Goal: Task Accomplishment & Management: Complete application form

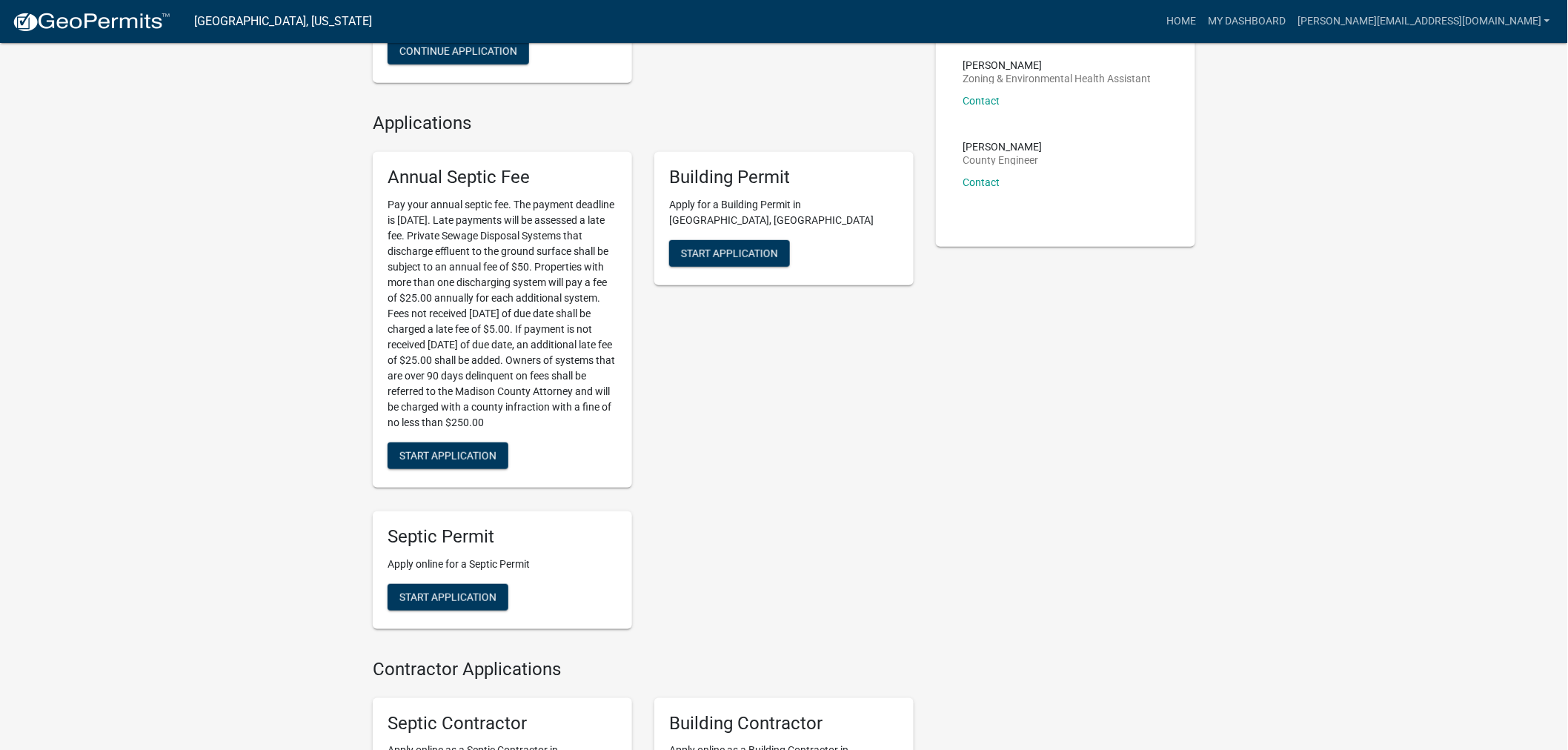
scroll to position [329, 0]
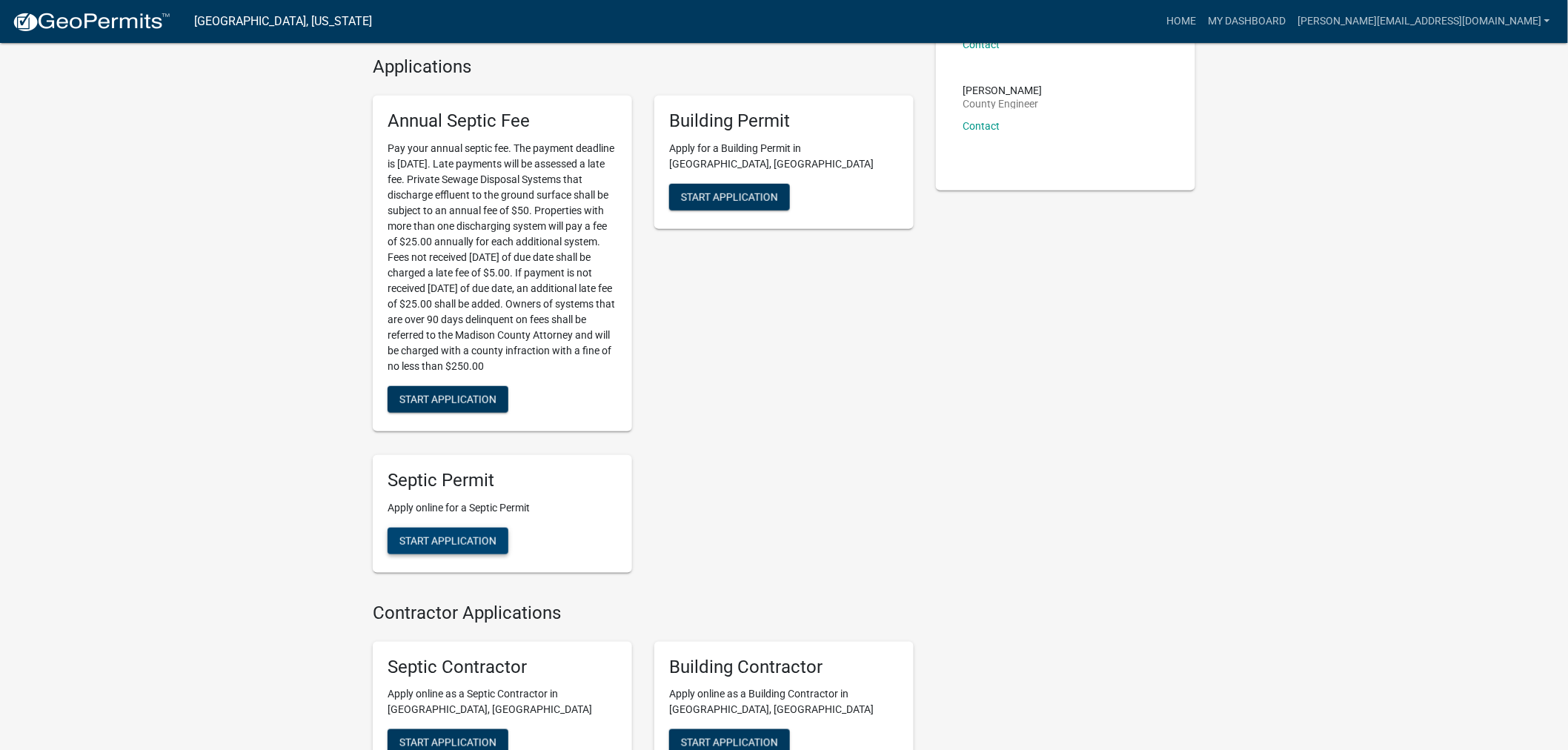
click at [475, 534] on span "Start Application" at bounding box center [447, 539] width 97 height 12
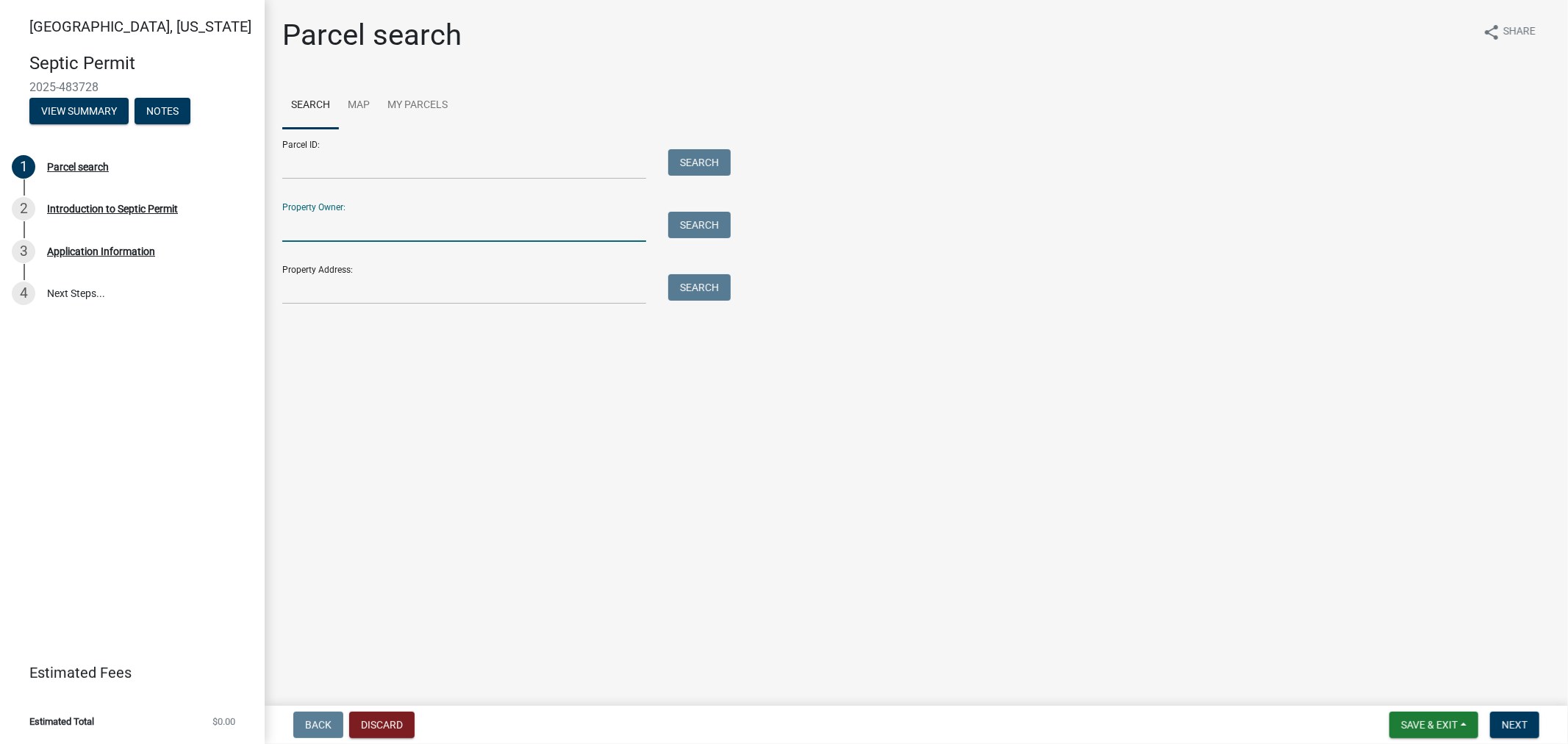
click at [472, 224] on input "Property Owner:" at bounding box center [464, 227] width 364 height 30
type input "[DEMOGRAPHIC_DATA]"
click at [712, 221] on button "Search" at bounding box center [699, 225] width 63 height 27
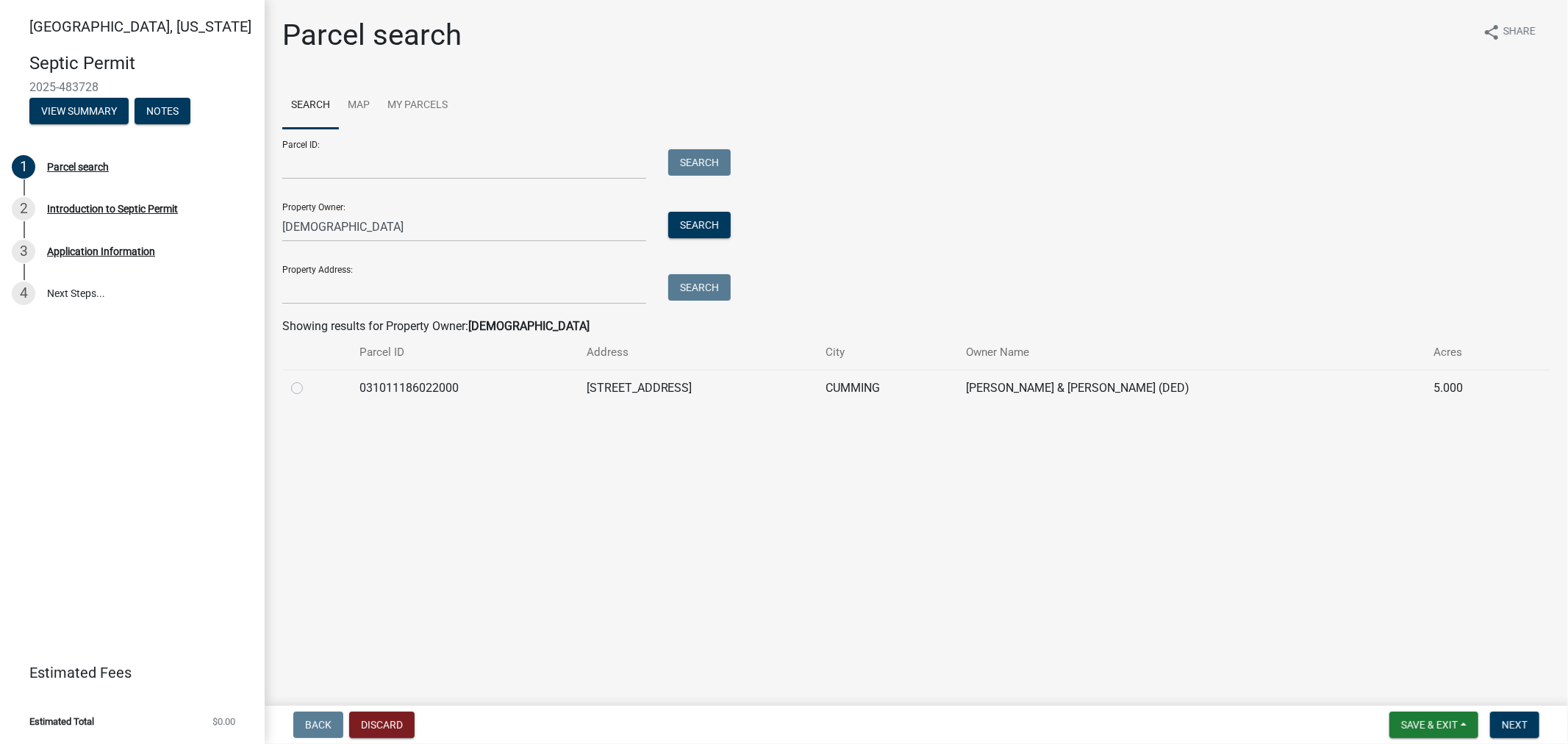
click at [308, 379] on label at bounding box center [308, 379] width 0 height 0
click at [308, 389] on input "radio" at bounding box center [313, 384] width 10 height 10
radio input "true"
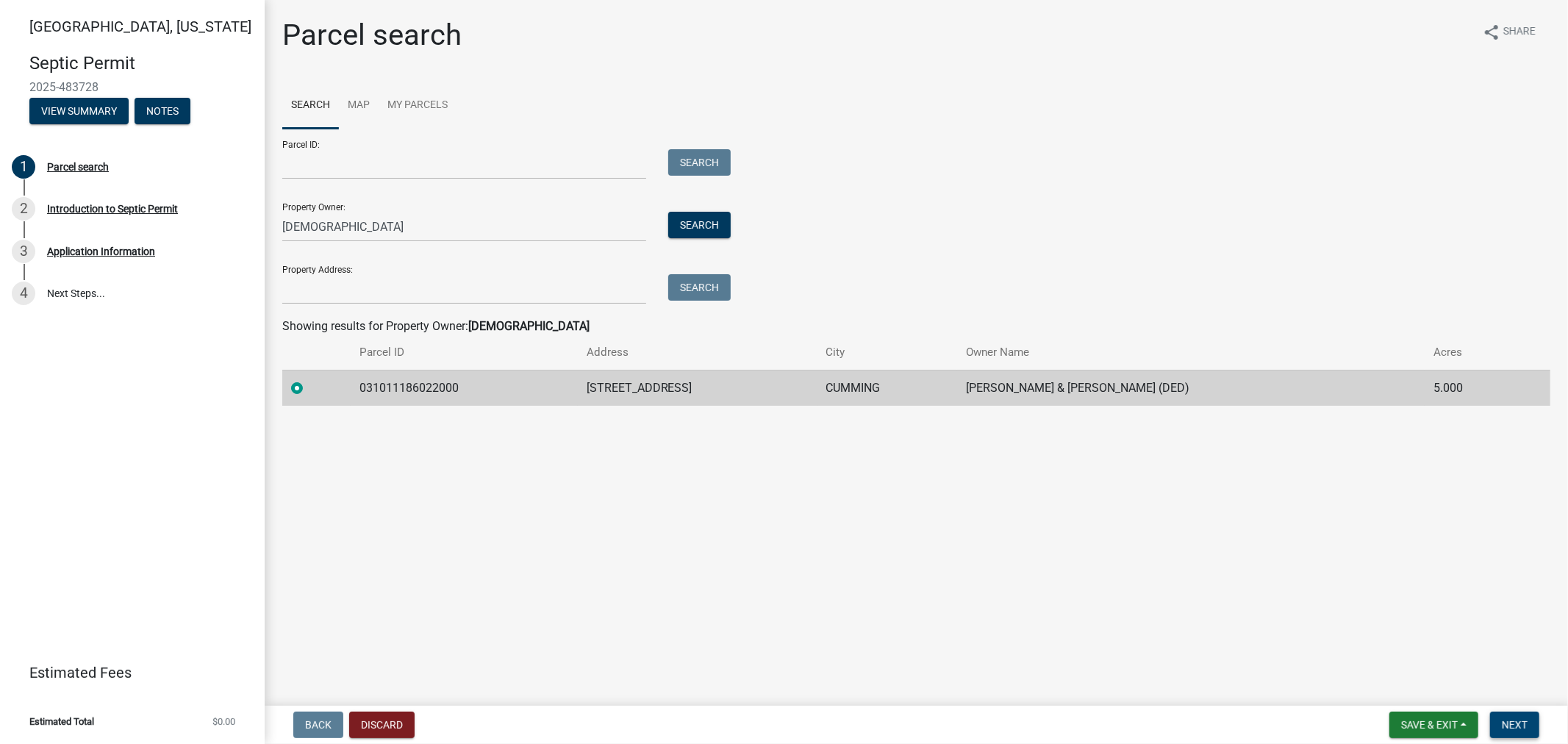
click at [1502, 720] on span "Next" at bounding box center [1514, 724] width 26 height 12
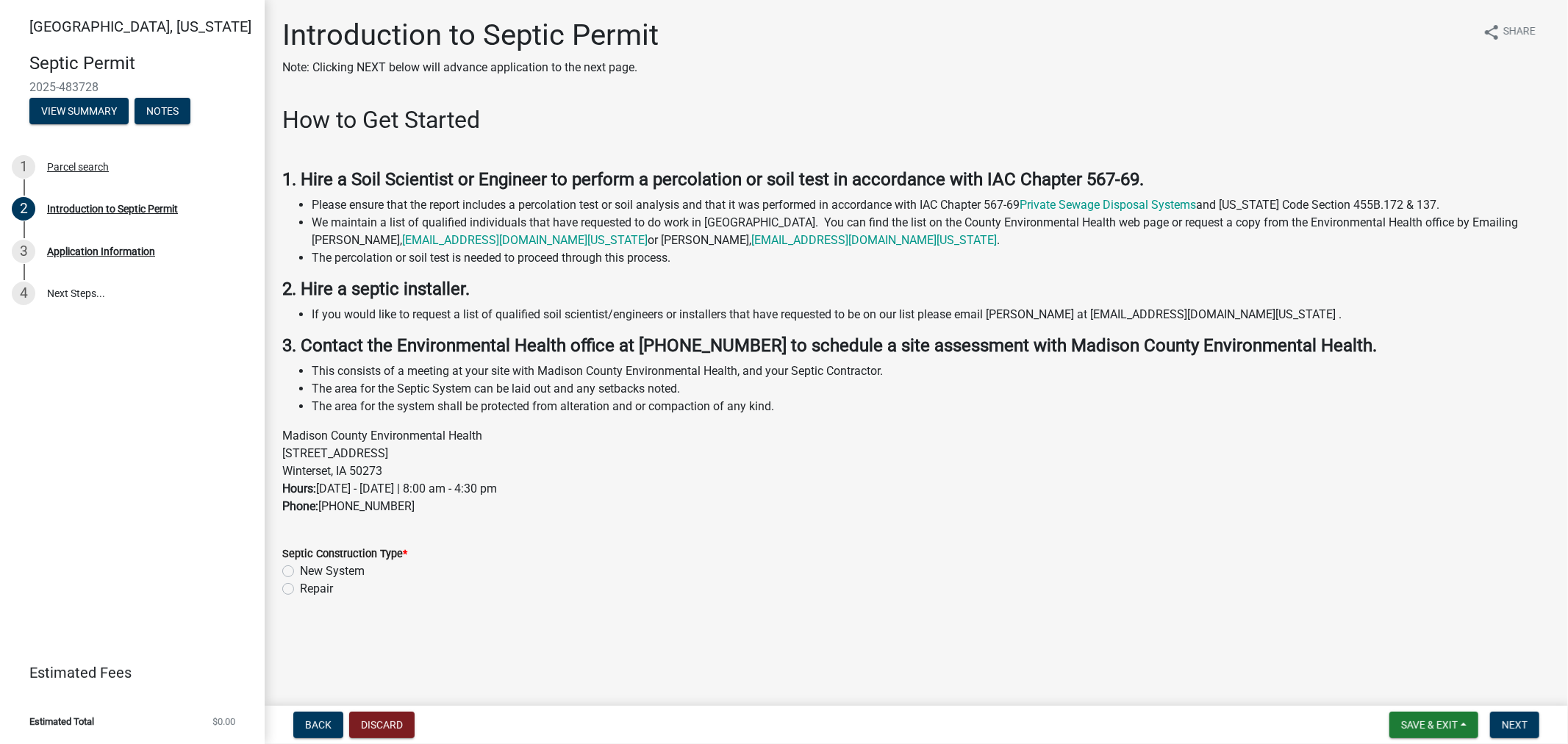
click at [314, 569] on label "New System" at bounding box center [332, 571] width 65 height 18
click at [309, 569] on input "New System" at bounding box center [304, 567] width 10 height 10
radio input "true"
click at [1518, 728] on span "Next" at bounding box center [1514, 724] width 26 height 12
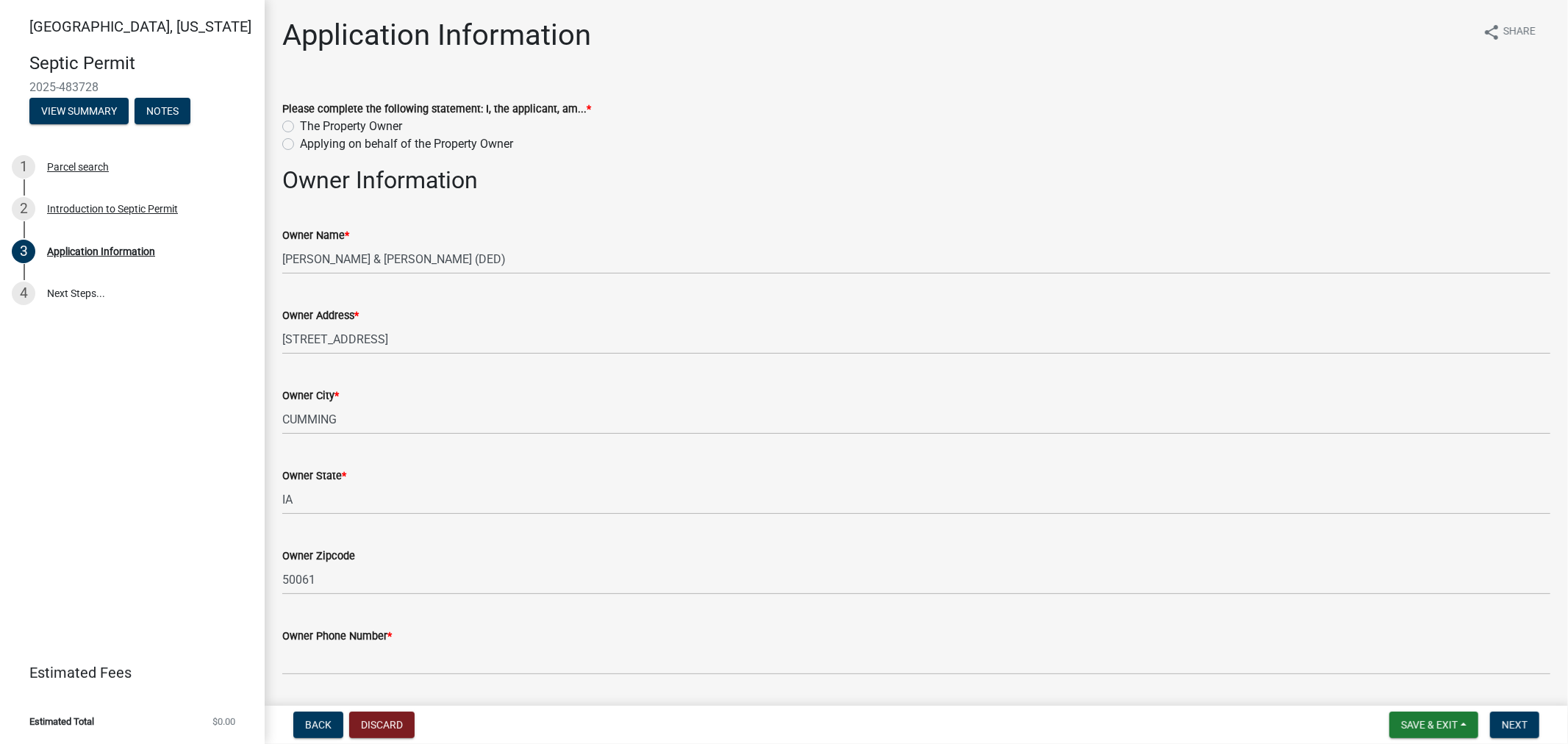
click at [342, 125] on label "The Property Owner" at bounding box center [351, 126] width 102 height 18
click at [309, 125] on input "The Property Owner" at bounding box center [304, 122] width 10 height 10
radio input "true"
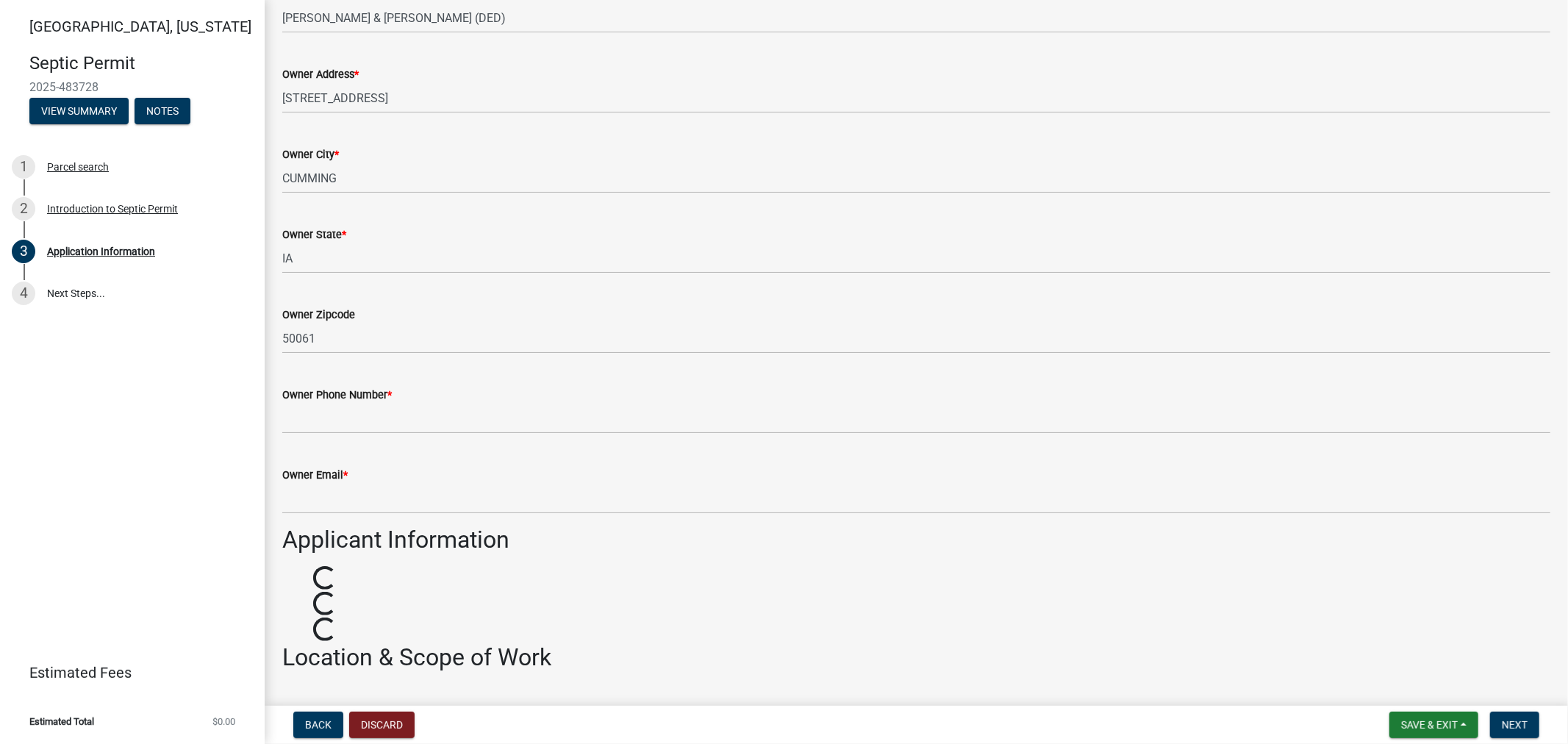
scroll to position [245, 0]
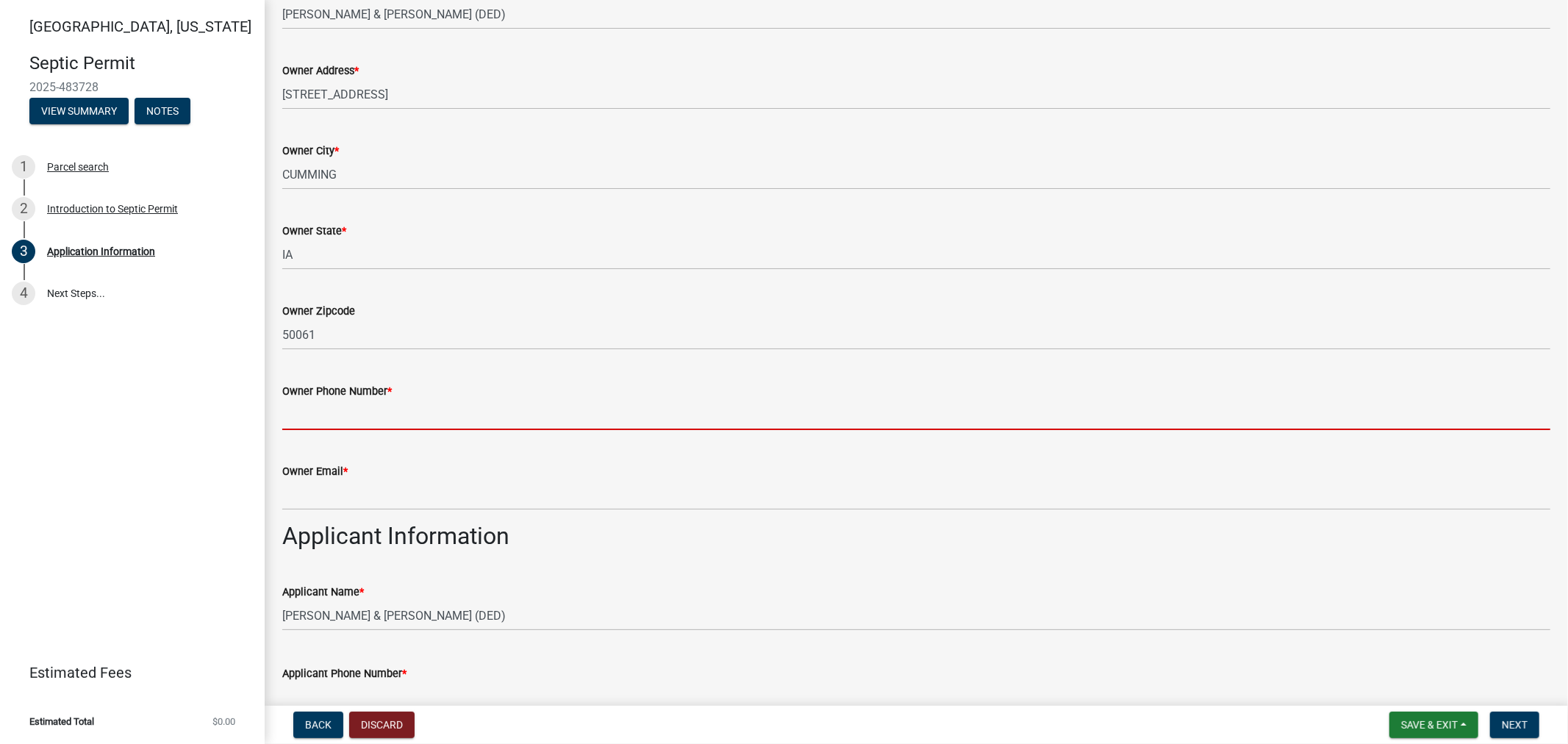
click at [365, 417] on input "Owner Phone Number *" at bounding box center [916, 415] width 1268 height 30
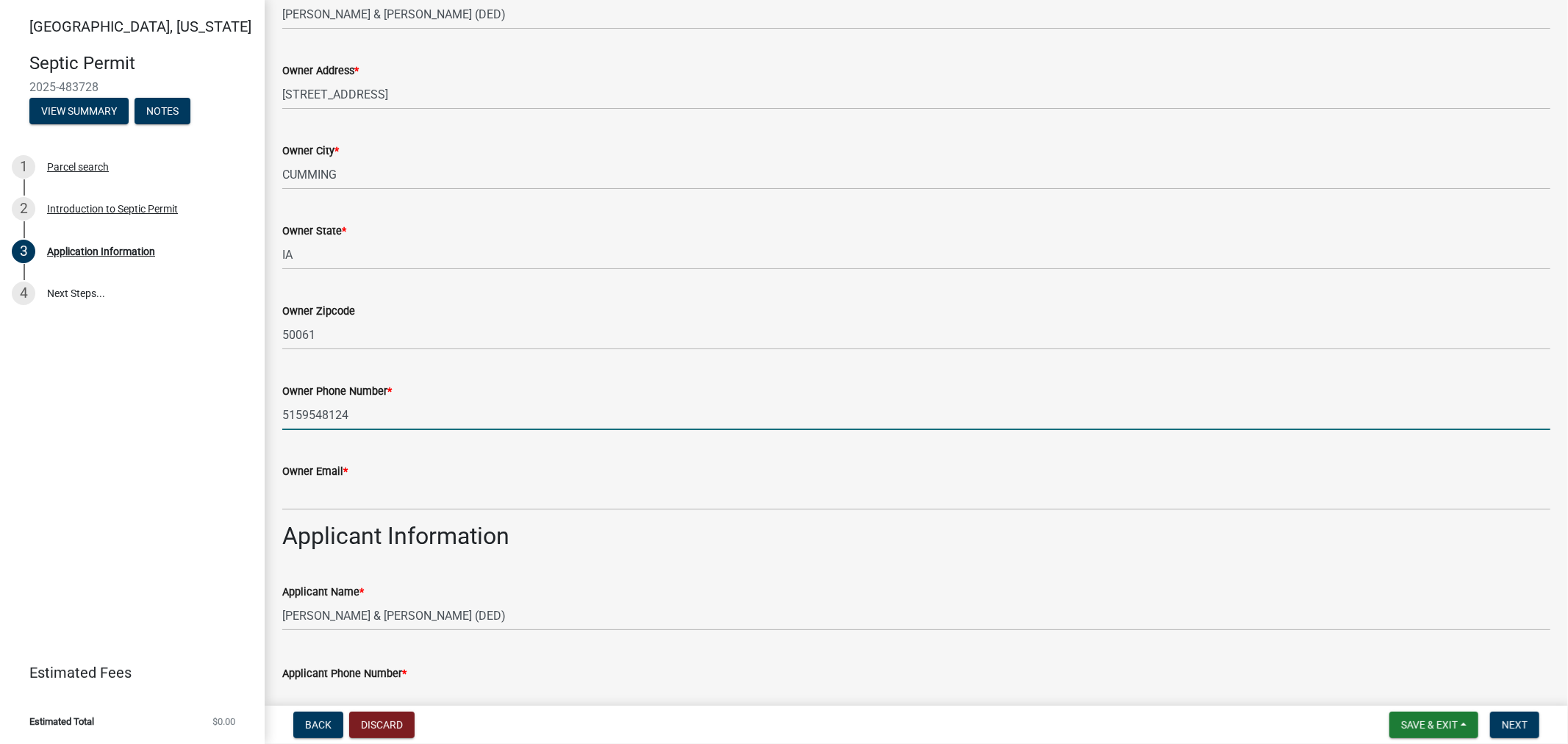
type input "5159548124"
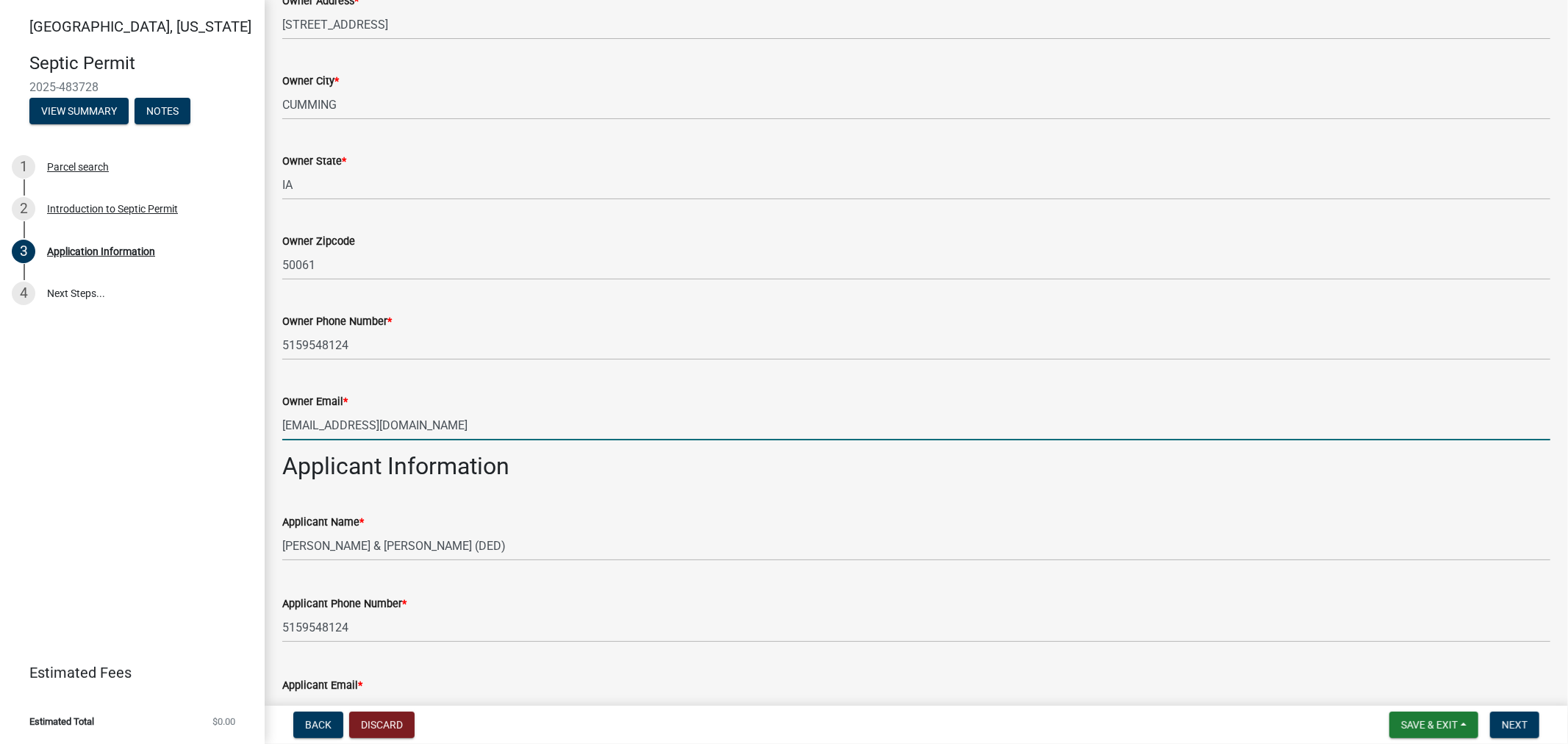
scroll to position [408, 0]
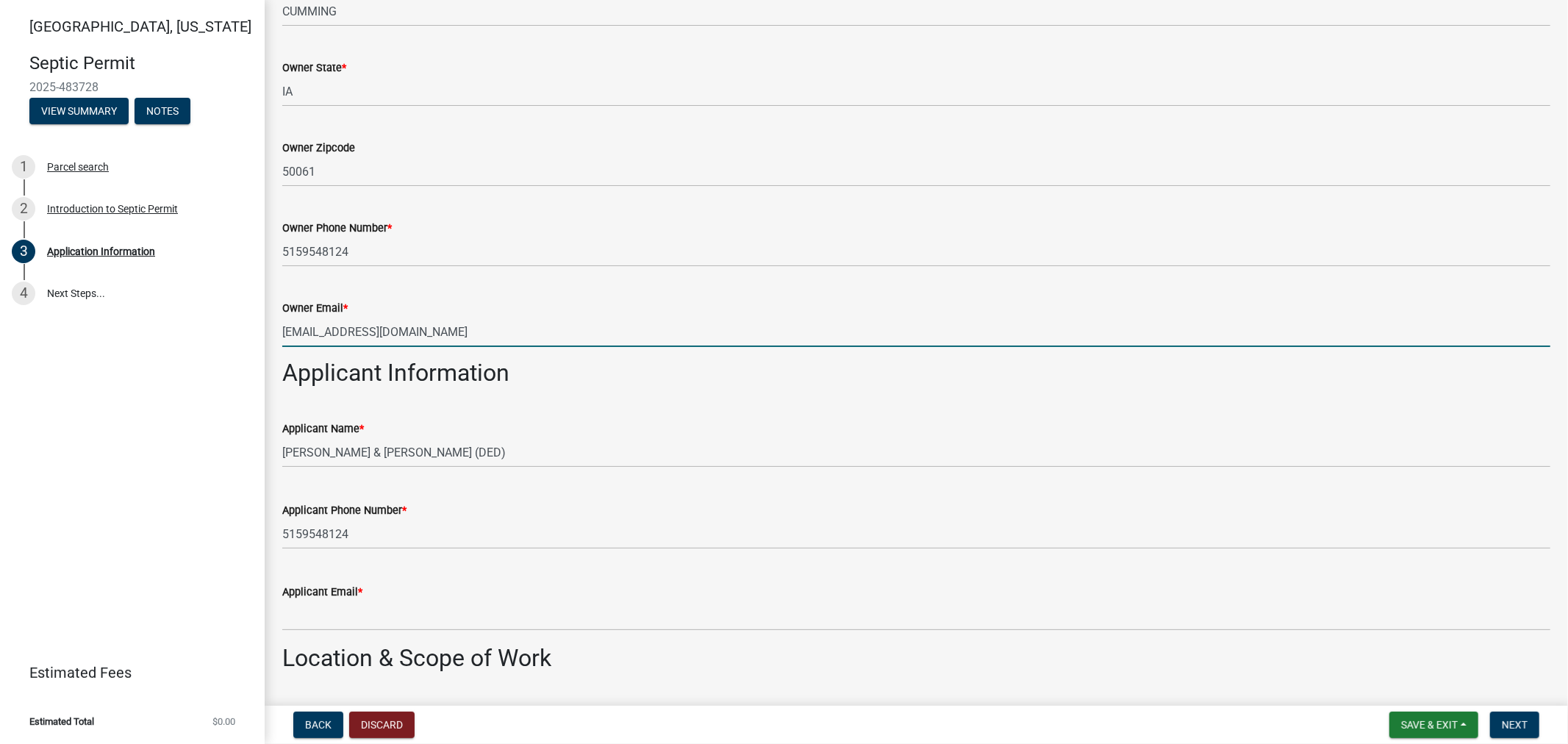
type input "[EMAIL_ADDRESS][DOMAIN_NAME]"
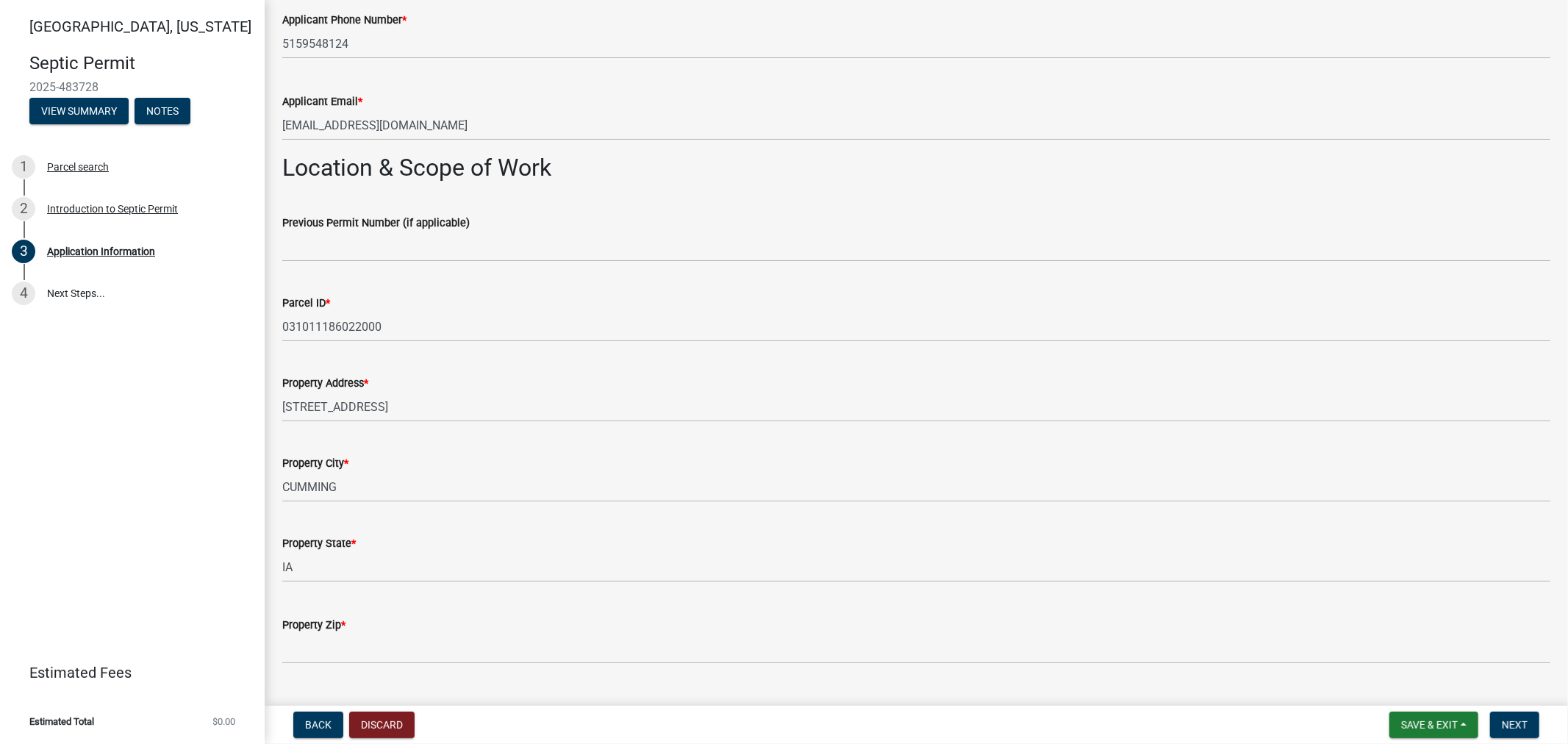
scroll to position [980, 0]
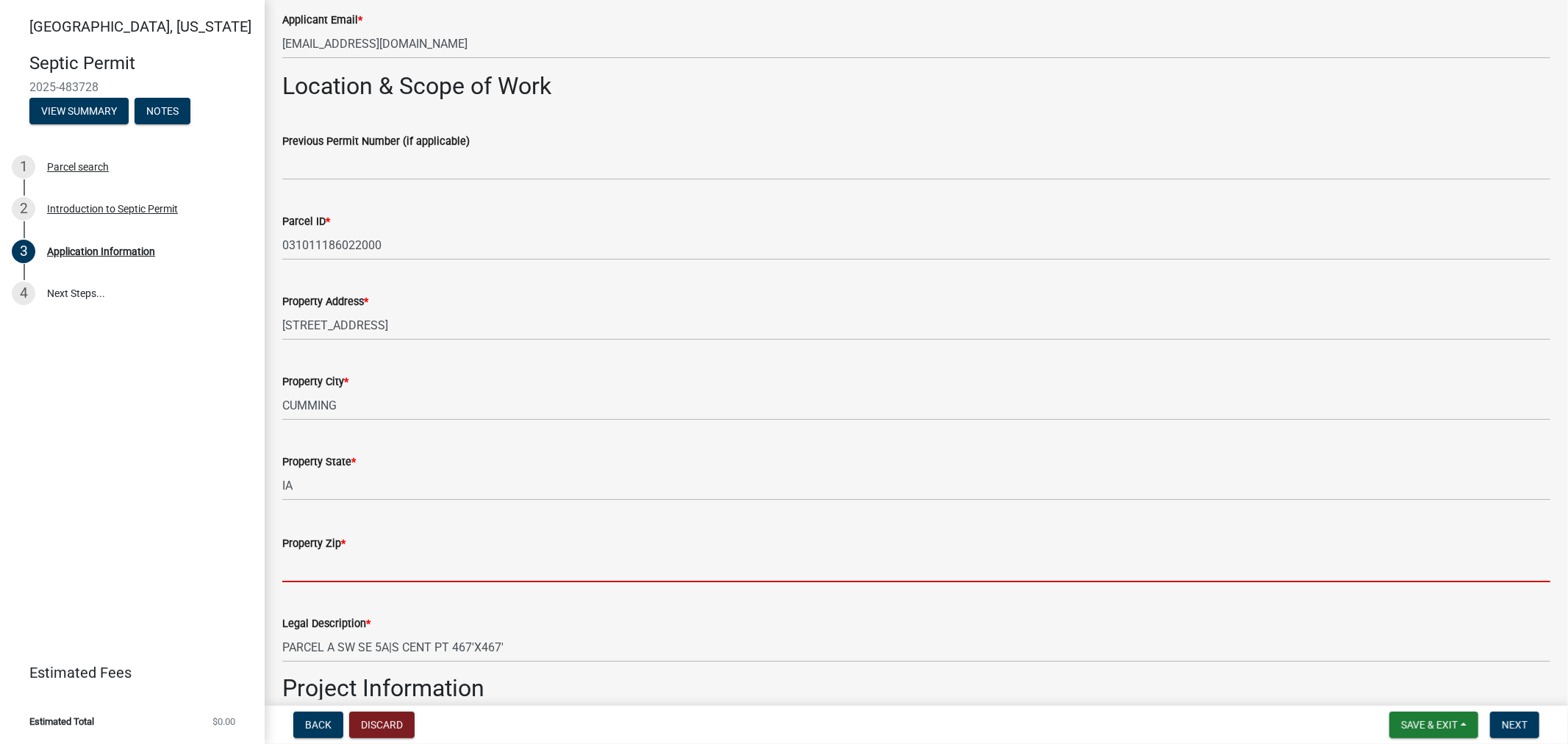
click at [372, 564] on input "Property Zip *" at bounding box center [916, 567] width 1268 height 30
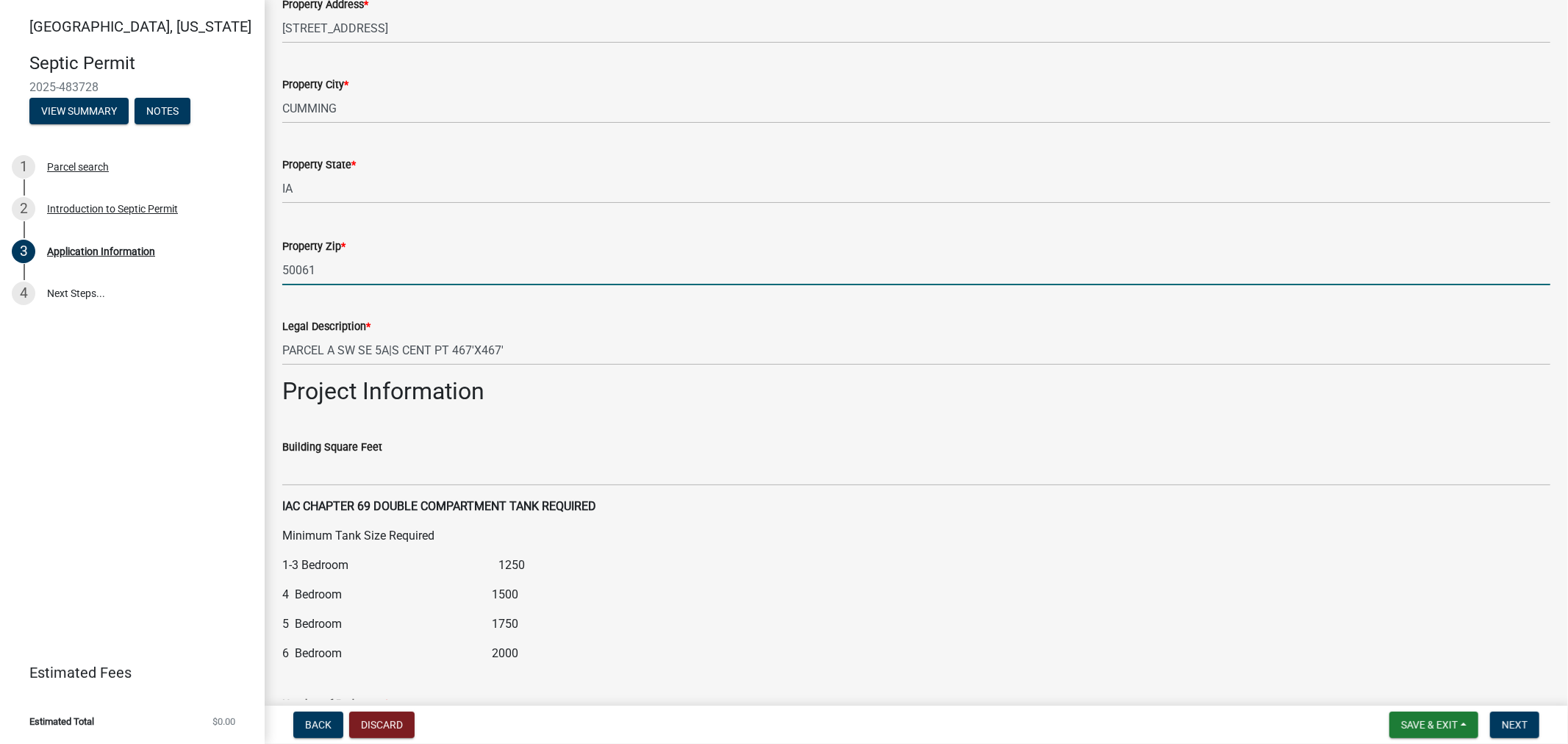
scroll to position [1306, 0]
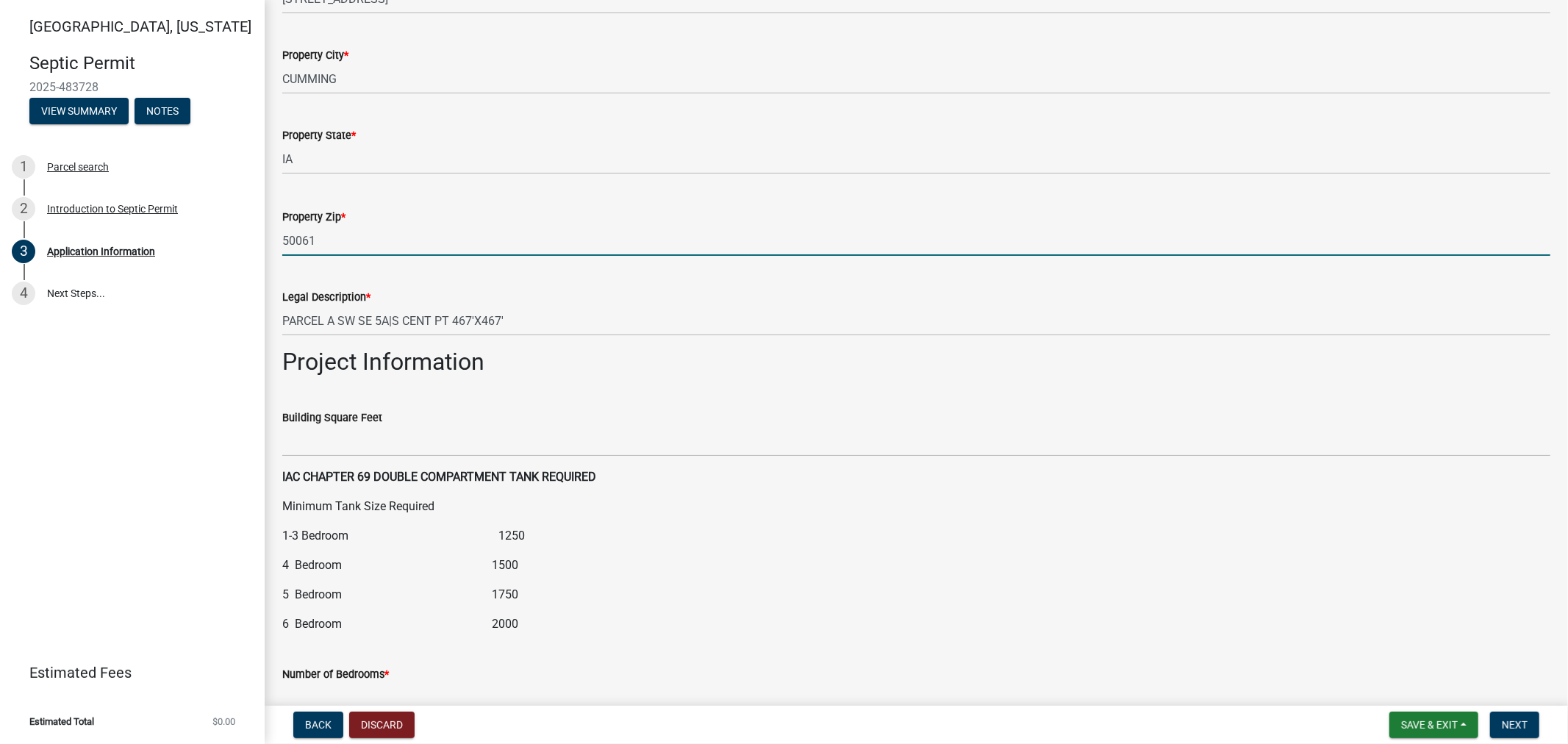
type input "50061"
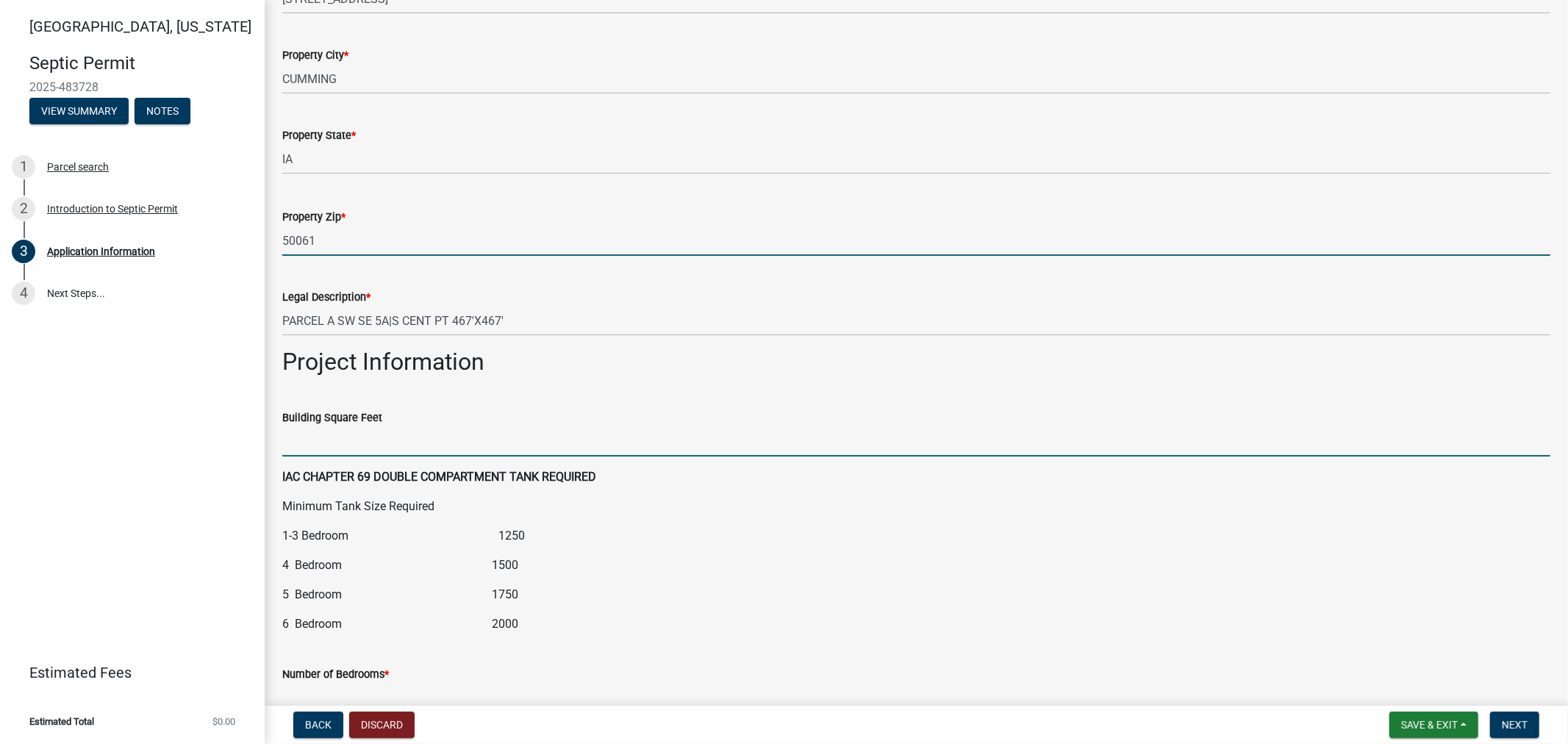
click at [377, 438] on input "Building Square Feet" at bounding box center [916, 442] width 1268 height 30
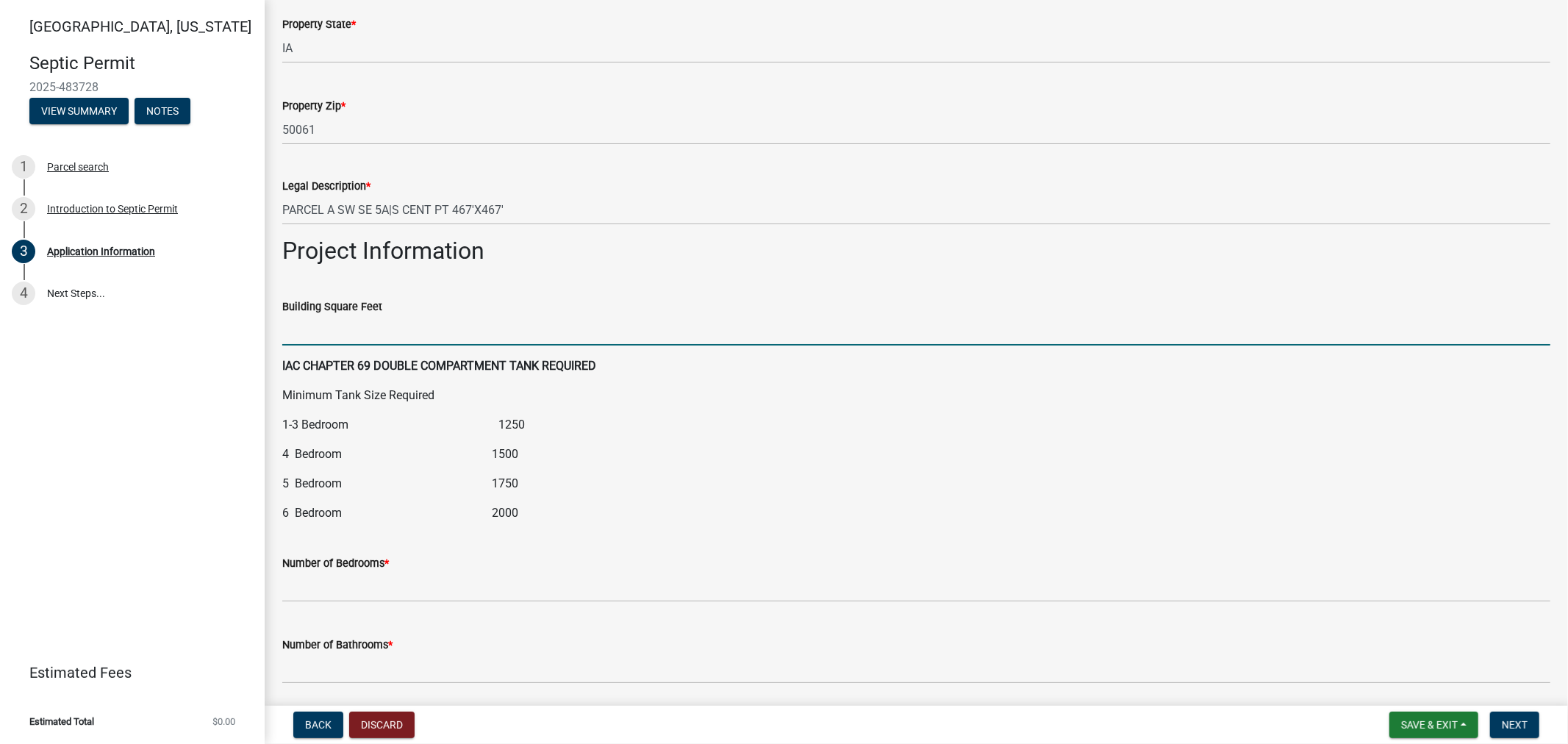
scroll to position [1470, 0]
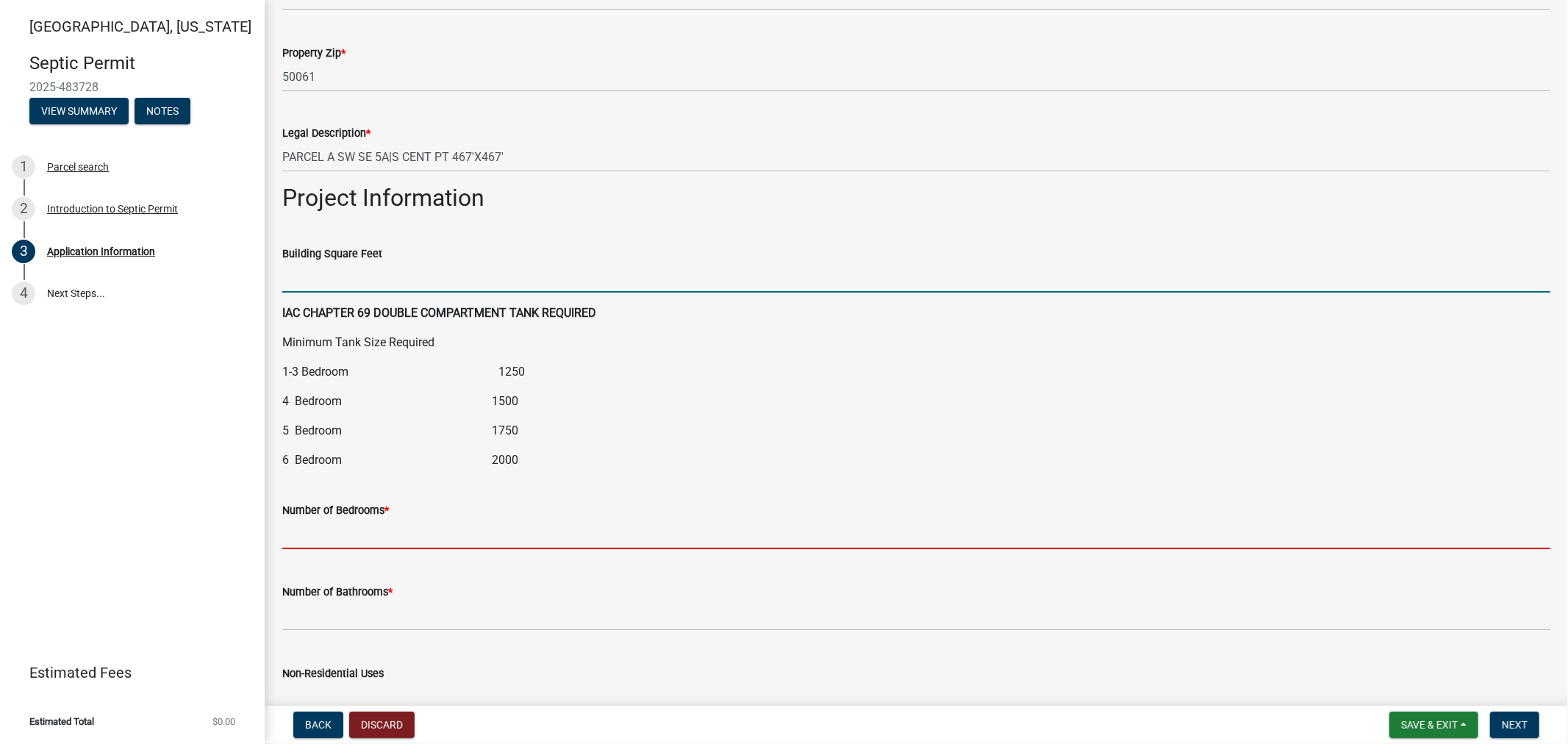
click at [402, 532] on input "text" at bounding box center [916, 534] width 1268 height 30
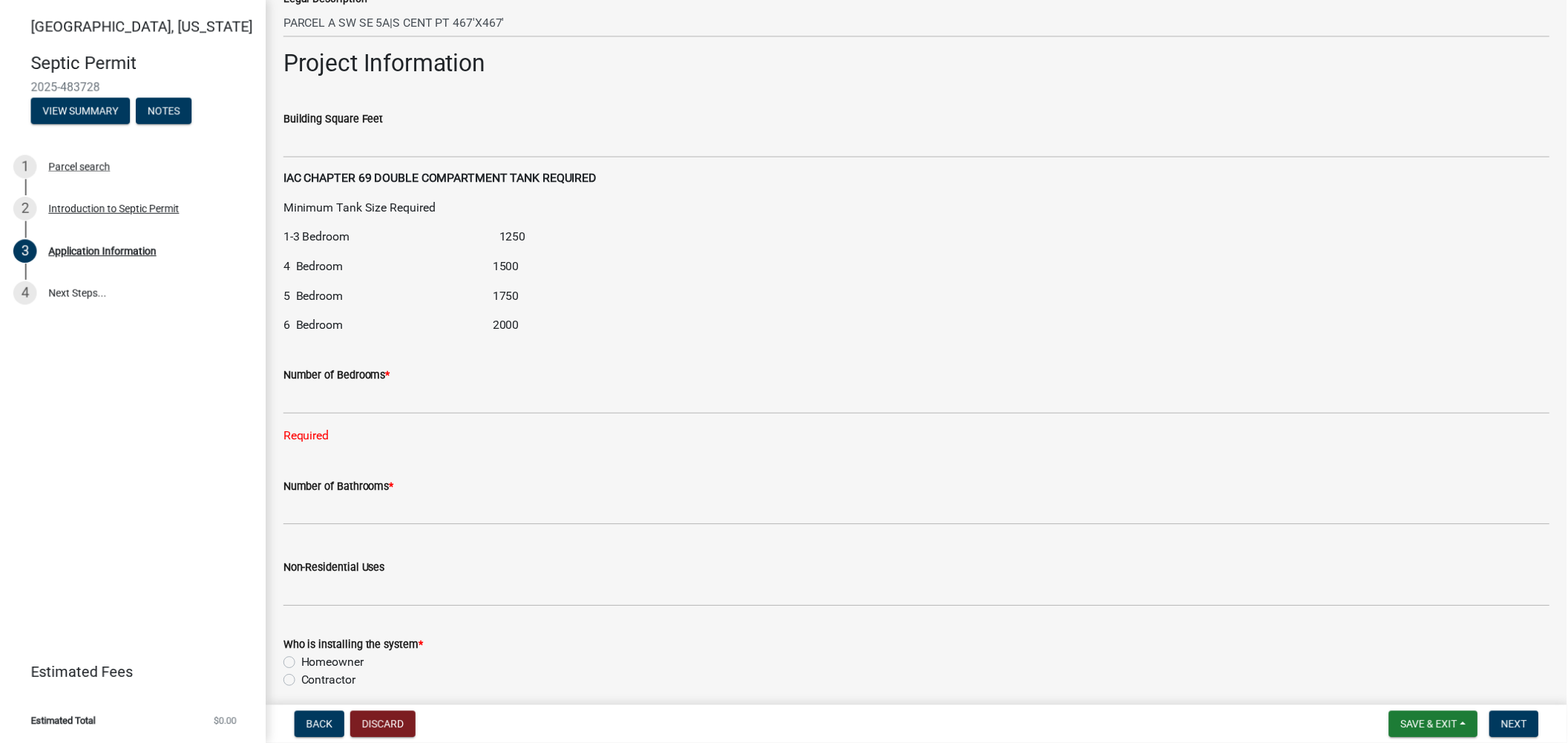
scroll to position [1731, 0]
